Goal: Task Accomplishment & Management: Use online tool/utility

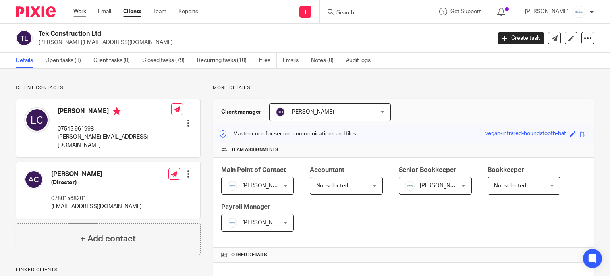
scroll to position [212, 0]
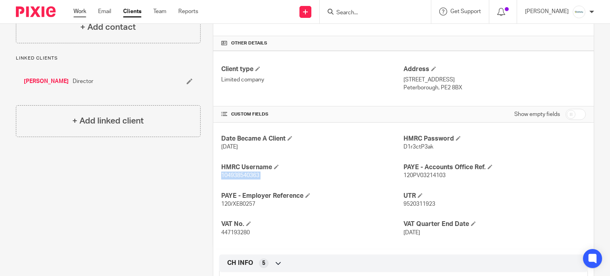
click at [85, 13] on link "Work" at bounding box center [79, 12] width 13 height 8
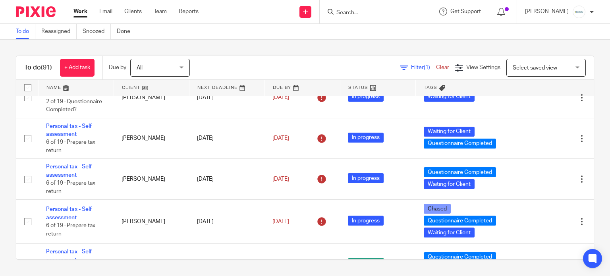
scroll to position [2646, 0]
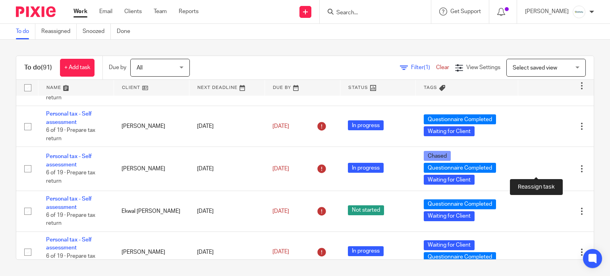
click at [550, 8] on icon at bounding box center [554, 4] width 8 height 8
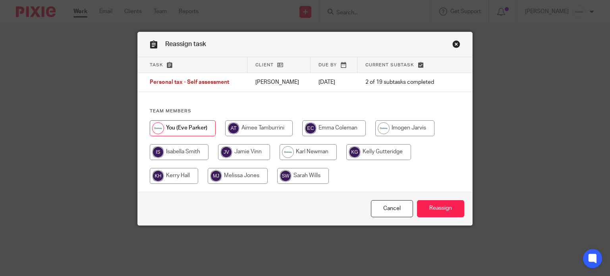
click at [302, 179] on input "radio" at bounding box center [303, 176] width 52 height 16
radio input "true"
click at [411, 204] on div "Cancel Reassign" at bounding box center [305, 208] width 335 height 33
click at [421, 206] on input "Reassign" at bounding box center [440, 208] width 47 height 17
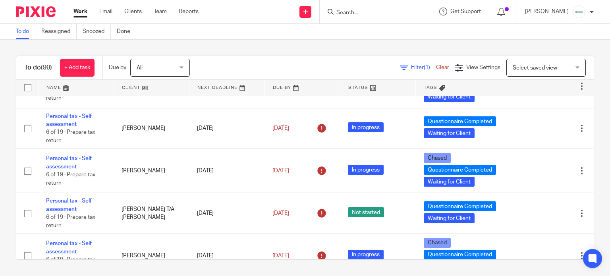
scroll to position [2911, 0]
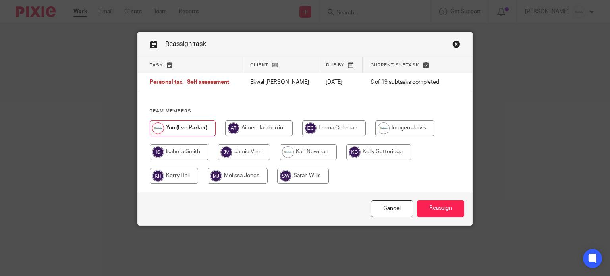
click at [306, 171] on input "radio" at bounding box center [303, 176] width 52 height 16
radio input "true"
click at [441, 210] on input "Reassign" at bounding box center [440, 208] width 47 height 17
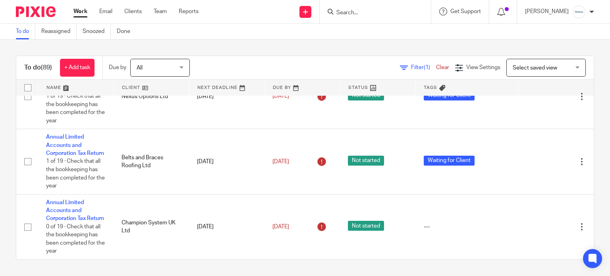
scroll to position [3688, 0]
click at [385, 13] on input "Search" at bounding box center [370, 13] width 71 height 7
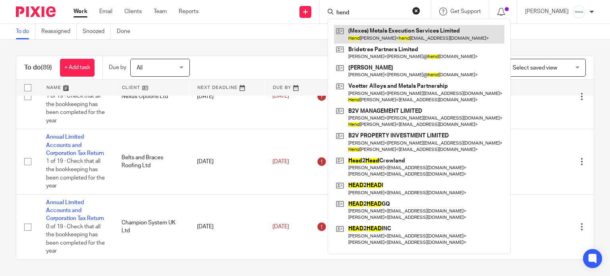
type input "hend"
click at [388, 35] on link at bounding box center [419, 34] width 170 height 18
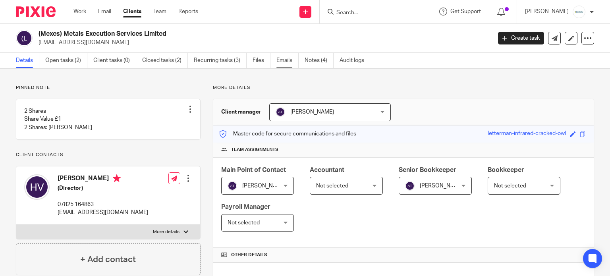
click at [289, 59] on link "Emails" at bounding box center [287, 60] width 22 height 15
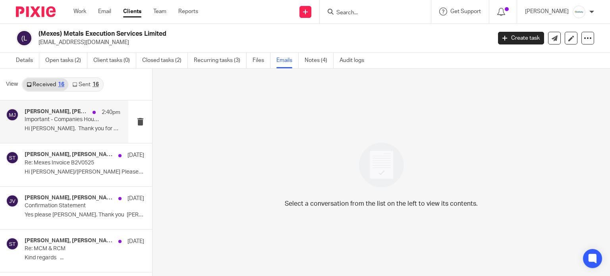
click at [65, 124] on div "Hendrik Verest, Melissa Jones 2:40pm Important - Companies House Address Hi Mel…" at bounding box center [73, 121] width 96 height 27
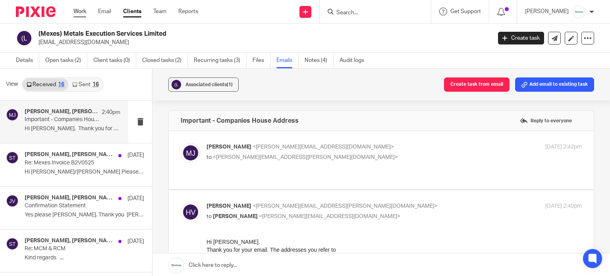
click at [84, 11] on link "Work" at bounding box center [79, 12] width 13 height 8
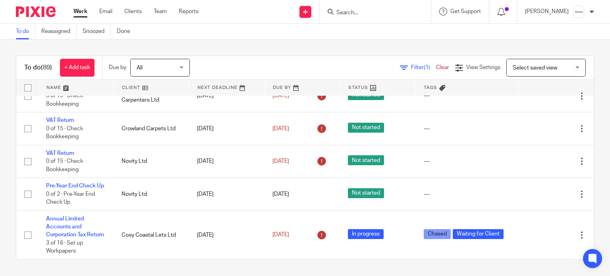
scroll to position [1534, 0]
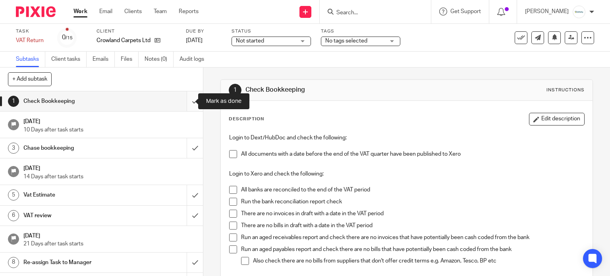
click at [182, 100] on input "submit" at bounding box center [101, 101] width 203 height 20
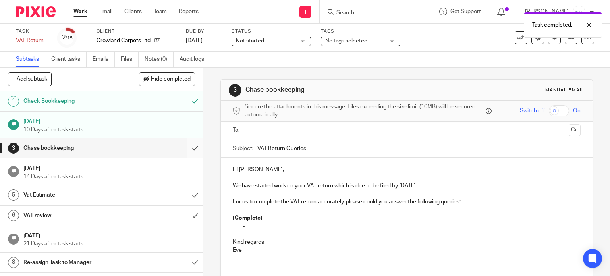
click at [183, 150] on input "submit" at bounding box center [101, 148] width 203 height 20
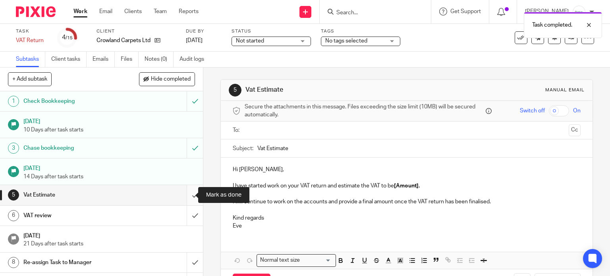
click at [185, 195] on input "submit" at bounding box center [101, 195] width 203 height 20
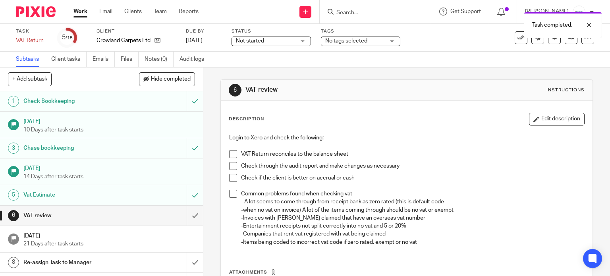
scroll to position [53, 0]
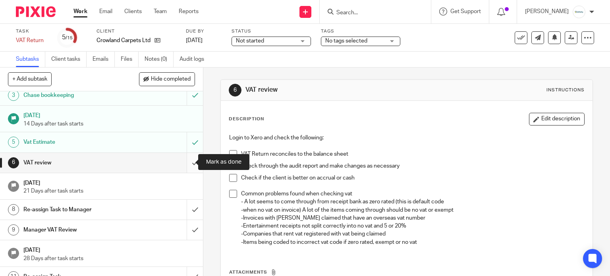
click at [181, 154] on input "submit" at bounding box center [101, 163] width 203 height 20
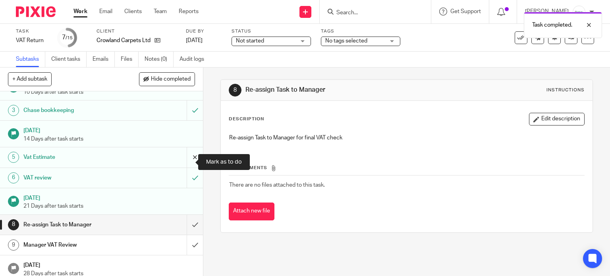
scroll to position [53, 0]
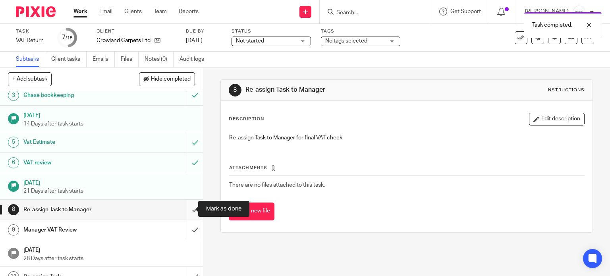
click at [185, 206] on input "submit" at bounding box center [101, 210] width 203 height 20
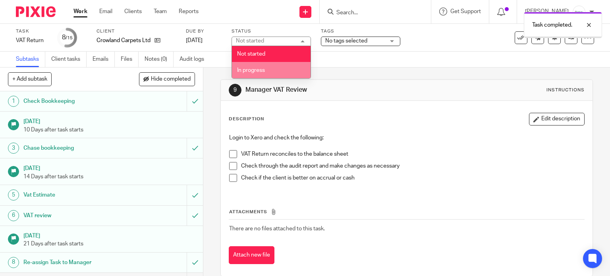
click at [259, 71] on span "In progress" at bounding box center [251, 70] width 28 height 6
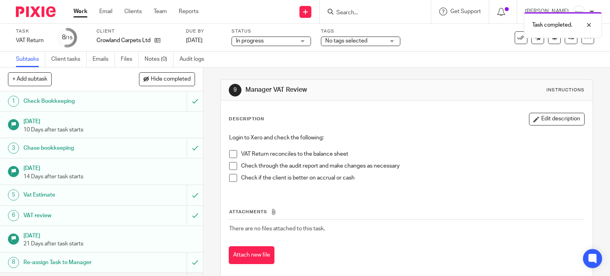
click at [360, 41] on span "No tags selected" at bounding box center [346, 41] width 42 height 6
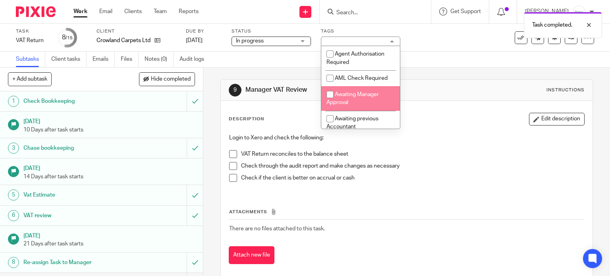
click at [360, 95] on span "Awaiting Manager Approval" at bounding box center [352, 99] width 52 height 14
checkbox input "true"
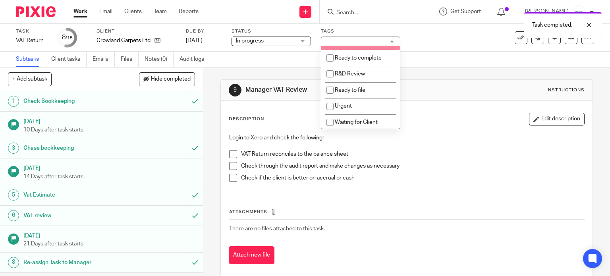
scroll to position [212, 0]
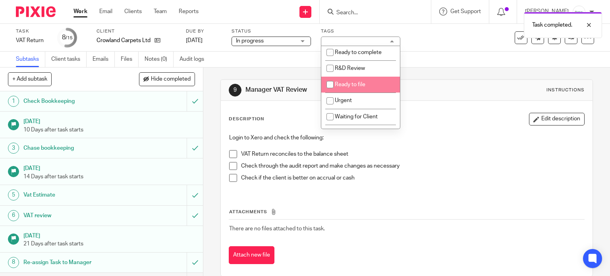
click at [437, 41] on div "Task VAT Return Save VAT Return 8 /15 Client Crowland Carpets Ltd Due by 7 Oct …" at bounding box center [256, 37] width 481 height 19
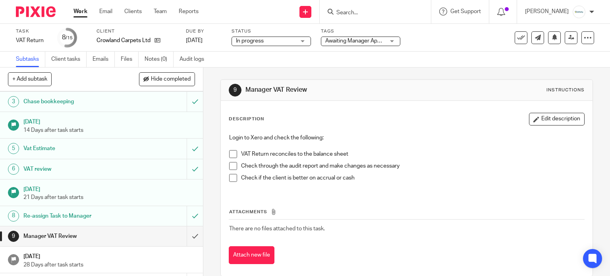
scroll to position [106, 0]
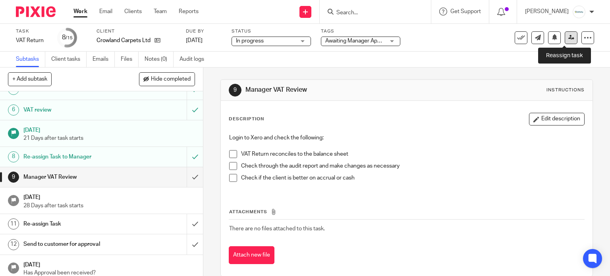
click at [564, 42] on link at bounding box center [570, 37] width 13 height 13
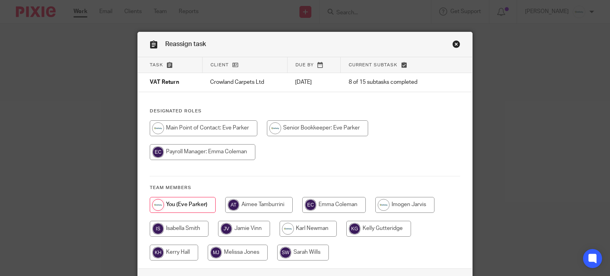
click at [407, 199] on input "radio" at bounding box center [404, 205] width 59 height 16
radio input "true"
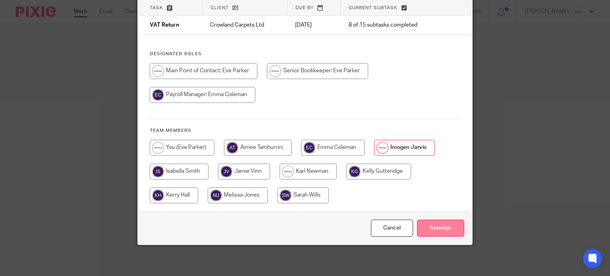
scroll to position [57, 0]
click at [429, 227] on input "Reassign" at bounding box center [440, 227] width 47 height 17
